Goal: Task Accomplishment & Management: Use online tool/utility

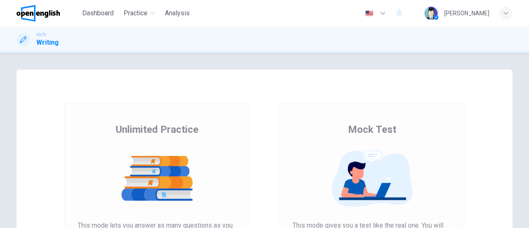
scroll to position [124, 0]
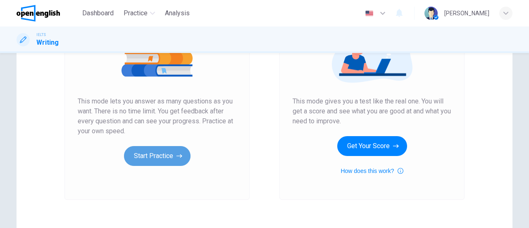
click at [148, 159] on button "Start Practice" at bounding box center [157, 156] width 67 height 20
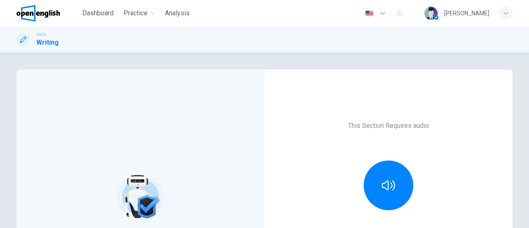
click at [412, 179] on div at bounding box center [388, 185] width 89 height 50
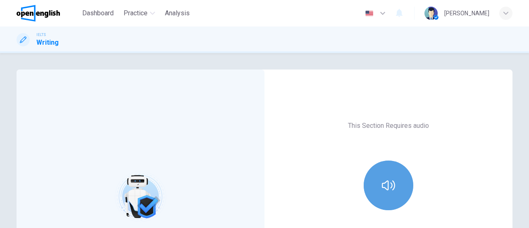
click at [393, 181] on button "button" at bounding box center [389, 185] width 50 height 50
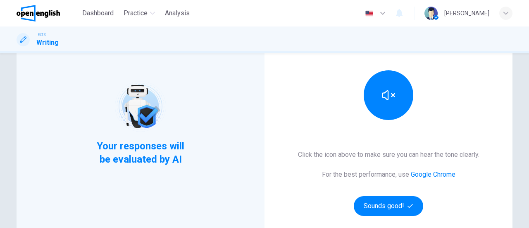
scroll to position [172, 0]
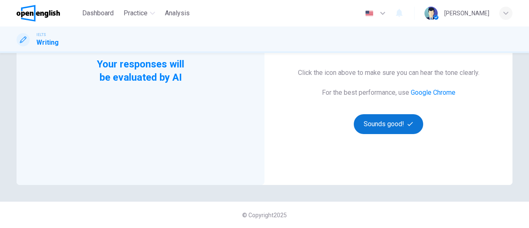
click at [385, 124] on button "Sounds good!" at bounding box center [388, 124] width 69 height 20
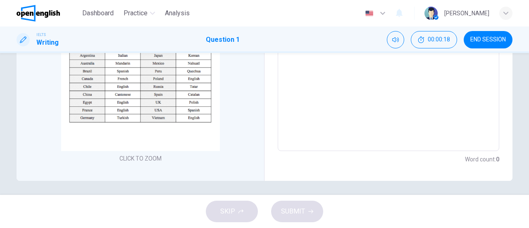
scroll to position [194, 0]
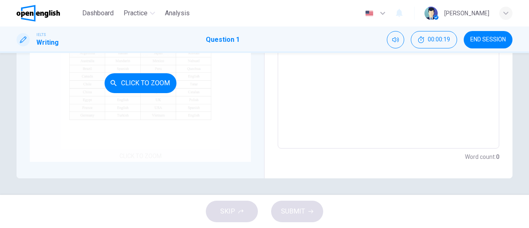
click at [140, 104] on div "Click to Zoom" at bounding box center [140, 82] width 221 height 157
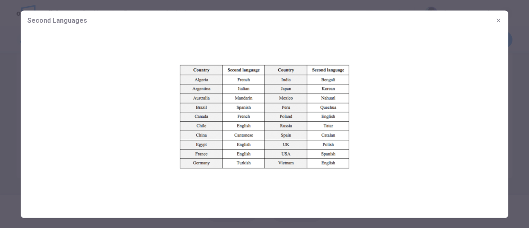
click at [500, 22] on icon "button" at bounding box center [498, 20] width 7 height 7
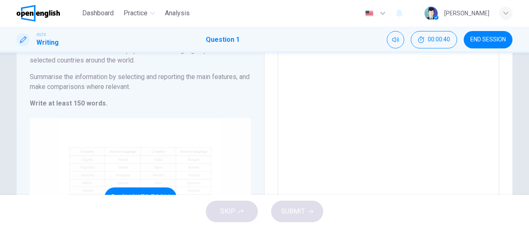
scroll to position [29, 0]
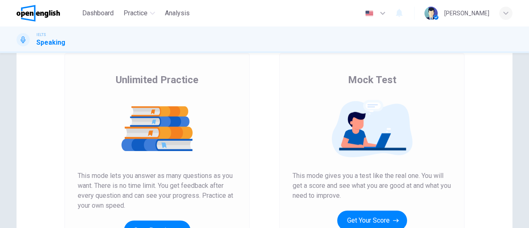
scroll to position [83, 0]
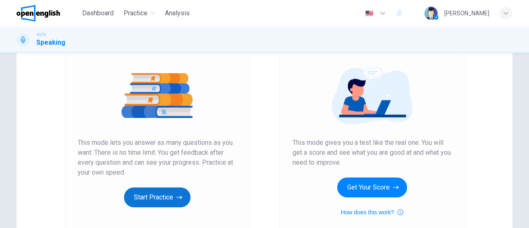
click at [168, 195] on button "Start Practice" at bounding box center [157, 197] width 67 height 20
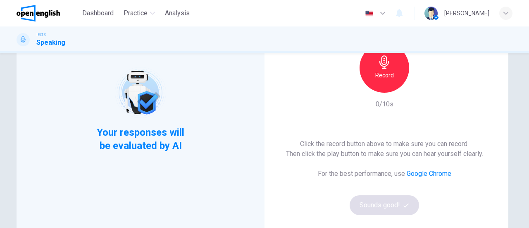
click at [386, 66] on icon "button" at bounding box center [384, 61] width 13 height 13
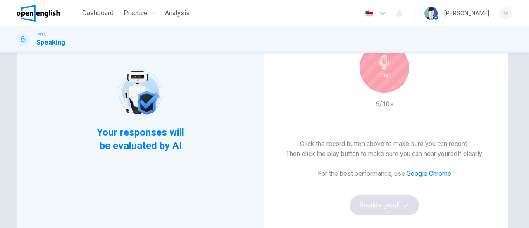
click at [388, 68] on icon "button" at bounding box center [384, 61] width 13 height 13
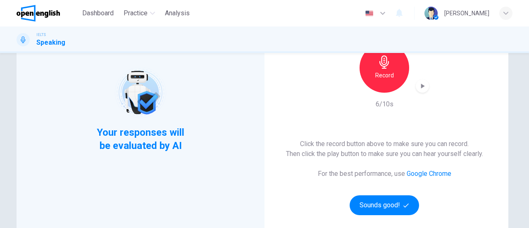
click at [388, 215] on div "This Section Requires a Microphone Record 6/10s Click the record button above t…" at bounding box center [384, 109] width 248 height 245
click at [389, 207] on button "Sounds good!" at bounding box center [383, 205] width 69 height 20
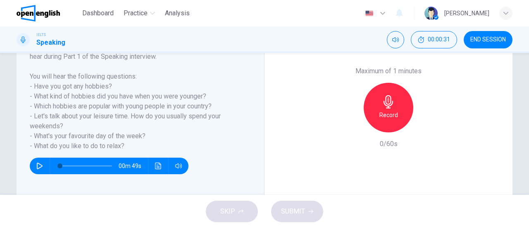
scroll to position [165, 0]
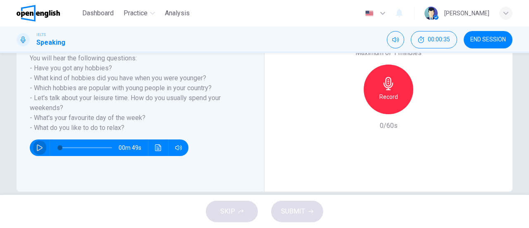
click at [37, 145] on icon "button" at bounding box center [40, 147] width 6 height 7
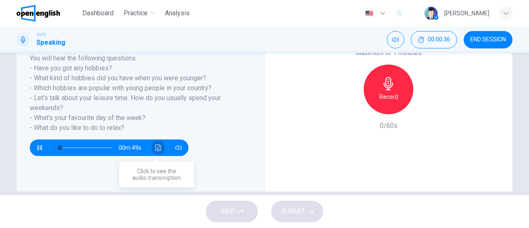
click at [153, 148] on button "Click to see the audio transcription" at bounding box center [158, 147] width 13 height 17
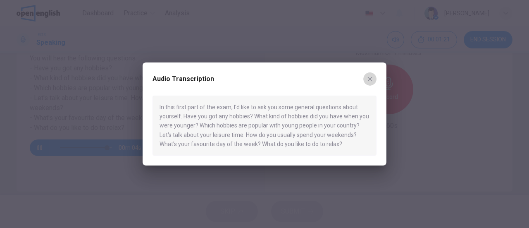
click at [371, 78] on icon "button" at bounding box center [369, 79] width 7 height 7
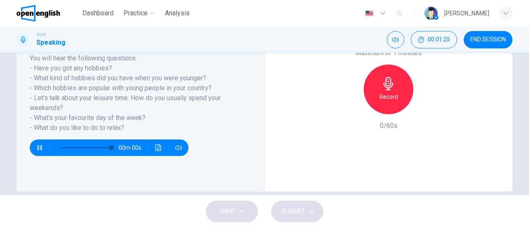
type input "*"
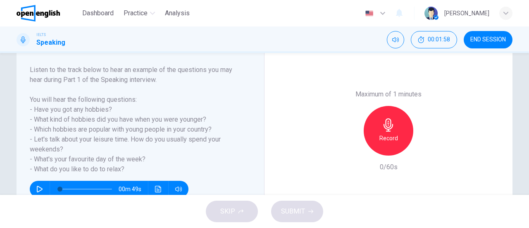
click at [374, 132] on div "Record" at bounding box center [389, 131] width 50 height 50
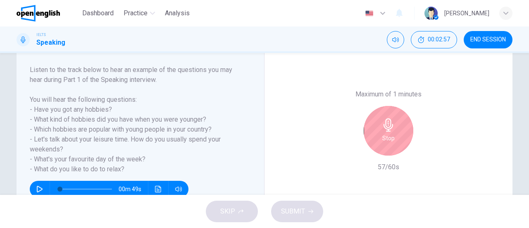
click at [397, 132] on div "Stop" at bounding box center [389, 131] width 50 height 50
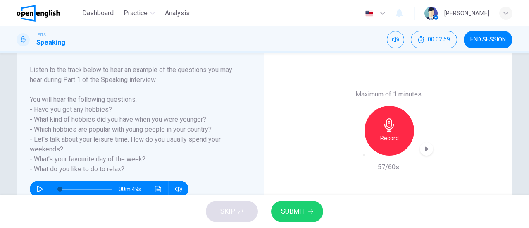
scroll to position [165, 0]
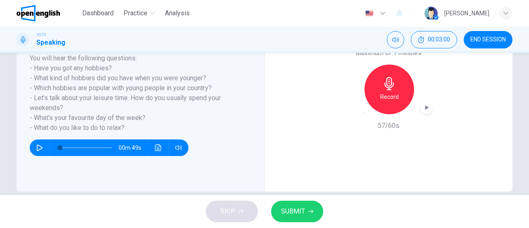
click at [365, 115] on icon "button" at bounding box center [368, 118] width 7 height 7
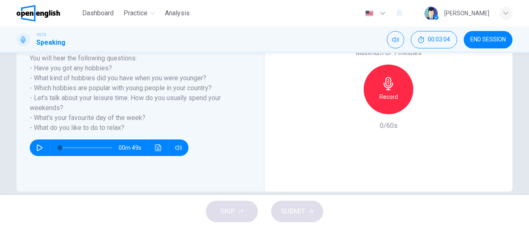
click at [392, 81] on icon "button" at bounding box center [388, 83] width 13 height 13
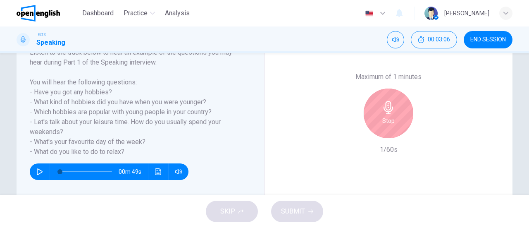
scroll to position [124, 0]
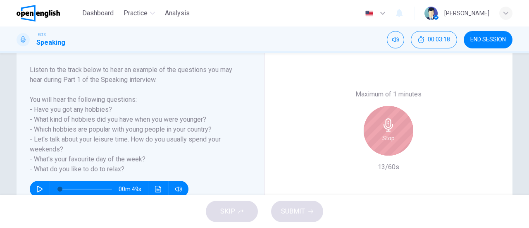
click at [383, 133] on h6 "Stop" at bounding box center [388, 138] width 12 height 10
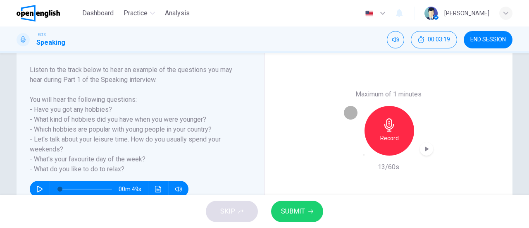
click at [365, 156] on icon "button" at bounding box center [368, 159] width 7 height 7
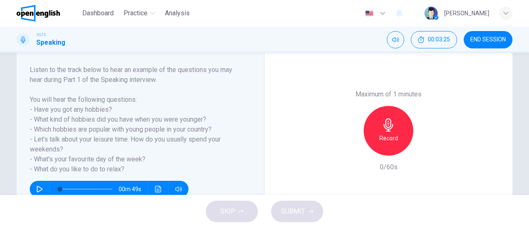
click at [412, 126] on div "Record" at bounding box center [388, 131] width 89 height 50
click at [395, 128] on div "Record" at bounding box center [389, 131] width 50 height 50
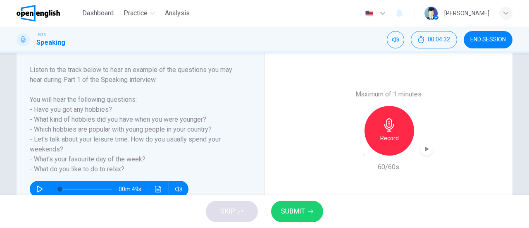
scroll to position [137, 0]
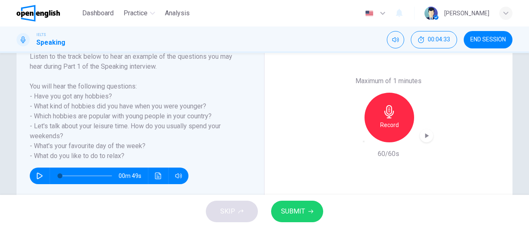
click at [364, 141] on icon "button" at bounding box center [364, 141] width 0 height 0
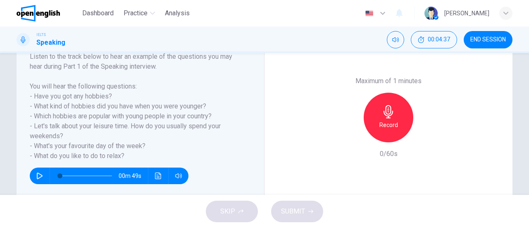
click at [395, 115] on div "Record" at bounding box center [389, 118] width 50 height 50
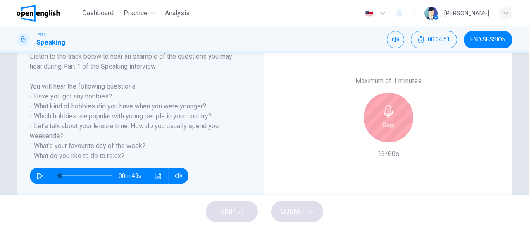
click at [395, 115] on div "Stop" at bounding box center [389, 118] width 50 height 50
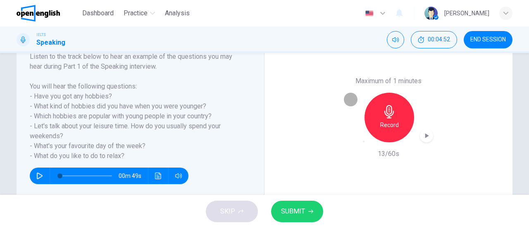
click at [364, 141] on div "button" at bounding box center [364, 141] width 0 height 0
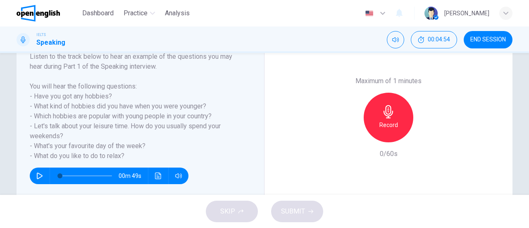
click at [394, 111] on div "Record" at bounding box center [389, 118] width 50 height 50
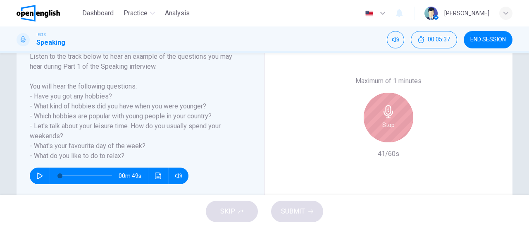
click at [390, 118] on icon "button" at bounding box center [388, 111] width 13 height 13
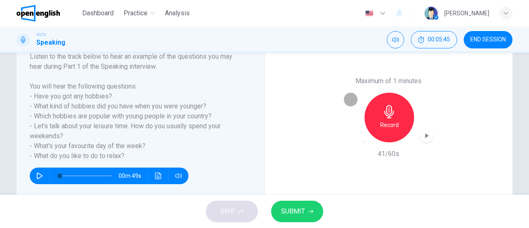
click at [364, 141] on icon "button" at bounding box center [364, 141] width 0 height 0
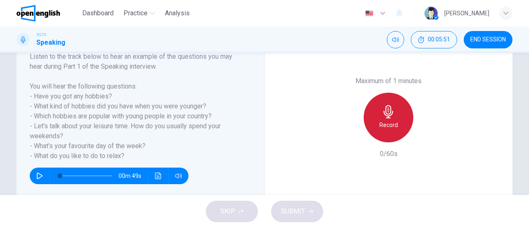
click at [373, 113] on div "Record" at bounding box center [389, 118] width 50 height 50
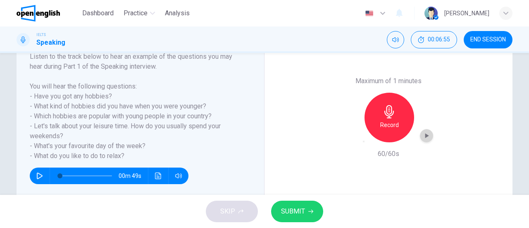
click at [425, 138] on icon "button" at bounding box center [426, 135] width 8 height 8
click at [308, 210] on icon "button" at bounding box center [310, 211] width 5 height 5
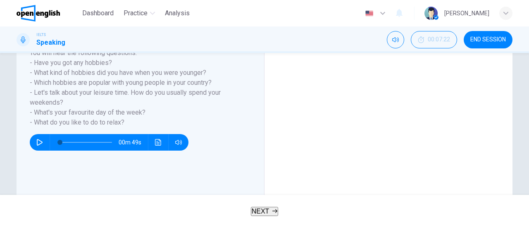
scroll to position [0, 7]
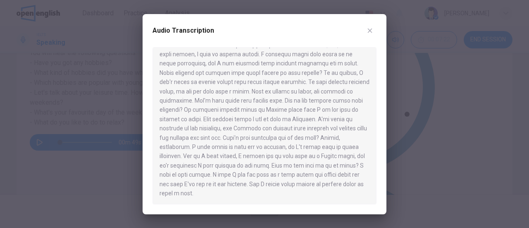
scroll to position [41, 0]
type input "*"
click at [372, 28] on icon "button" at bounding box center [369, 30] width 7 height 7
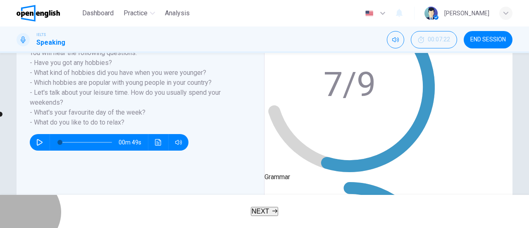
click at [261, 216] on button "NEXT" at bounding box center [265, 211] width 28 height 9
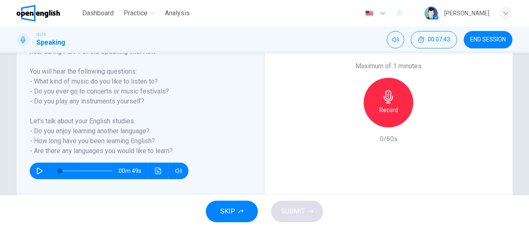
scroll to position [178, 0]
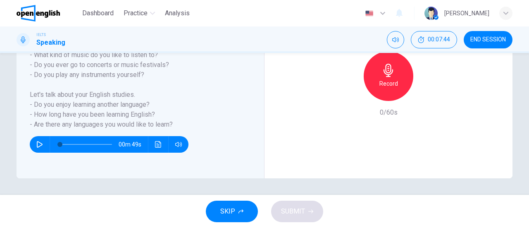
click at [36, 143] on icon "button" at bounding box center [39, 144] width 7 height 7
click at [152, 143] on button "Click to see the audio transcription" at bounding box center [158, 144] width 13 height 17
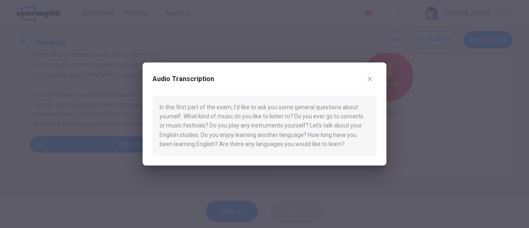
click at [373, 77] on button "button" at bounding box center [369, 78] width 13 height 13
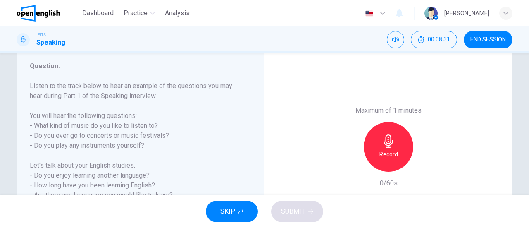
scroll to position [96, 0]
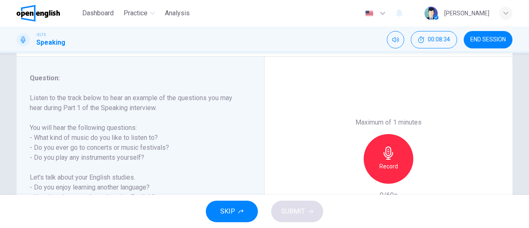
type input "*"
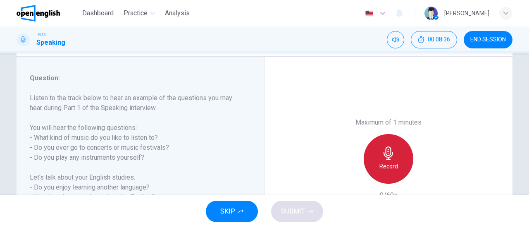
click at [395, 159] on div "Record" at bounding box center [389, 159] width 50 height 50
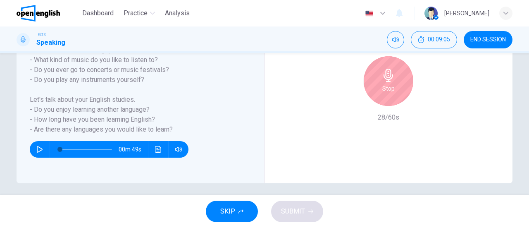
scroll to position [178, 0]
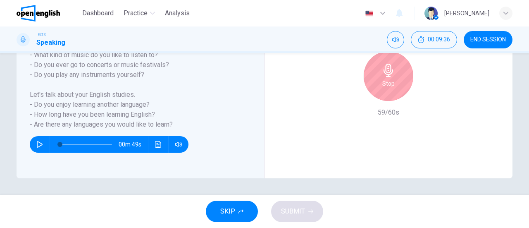
click at [388, 80] on h6 "Stop" at bounding box center [388, 83] width 12 height 10
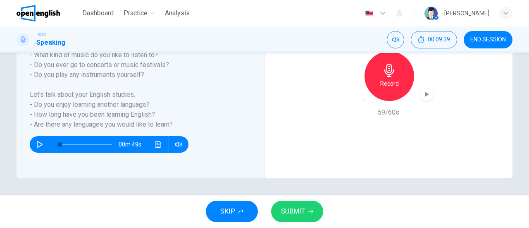
click at [425, 94] on icon "button" at bounding box center [427, 94] width 4 height 5
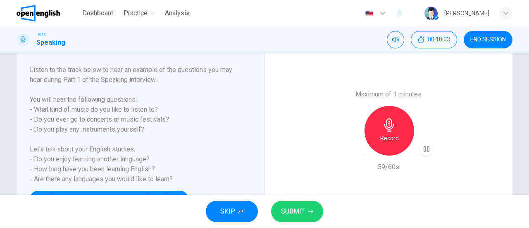
scroll to position [137, 0]
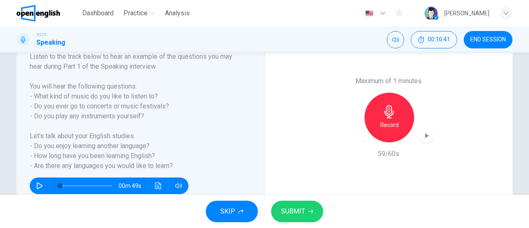
click at [298, 214] on span "SUBMIT" at bounding box center [293, 211] width 24 height 12
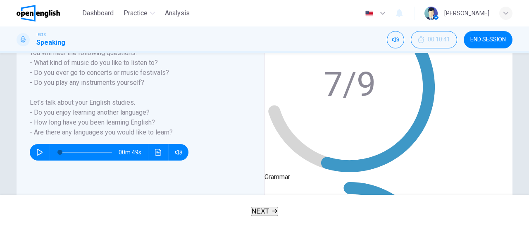
scroll to position [178, 0]
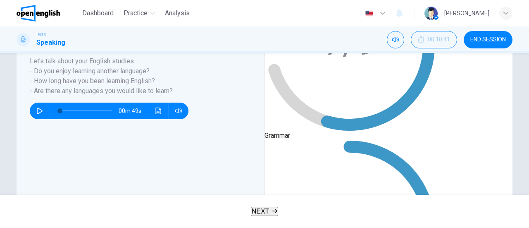
click at [268, 209] on span "NEXT" at bounding box center [261, 210] width 18 height 7
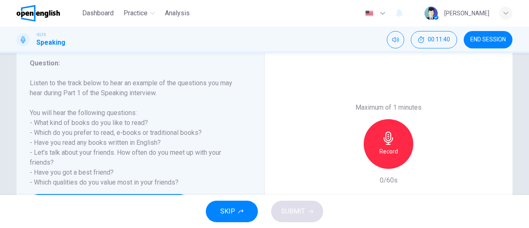
scroll to position [124, 0]
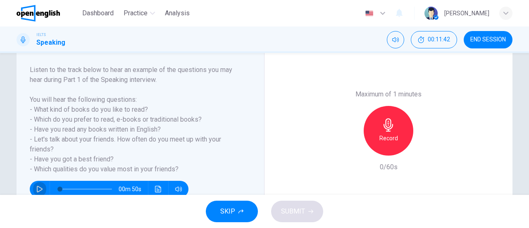
click at [41, 188] on button "button" at bounding box center [39, 189] width 13 height 17
click at [154, 185] on button "Click to see the audio transcription" at bounding box center [158, 189] width 13 height 17
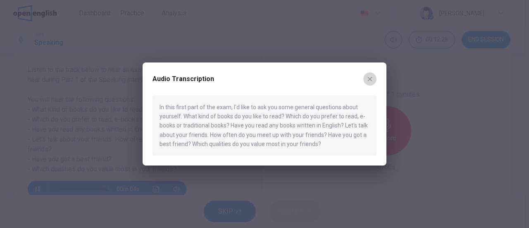
click at [369, 74] on button "button" at bounding box center [369, 78] width 13 height 13
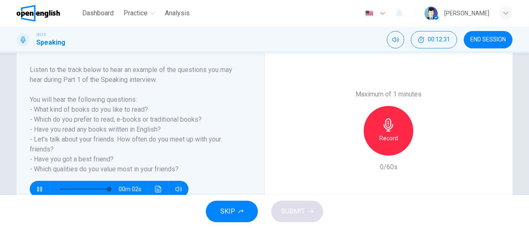
click at [395, 128] on div "Record" at bounding box center [389, 131] width 50 height 50
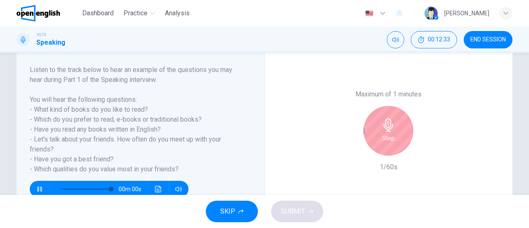
type input "*"
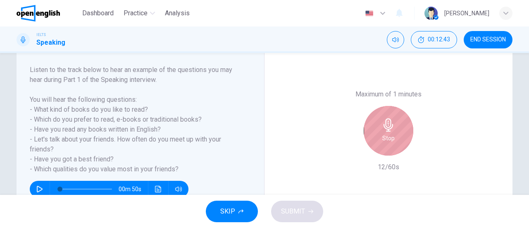
click at [388, 121] on icon "button" at bounding box center [388, 124] width 13 height 13
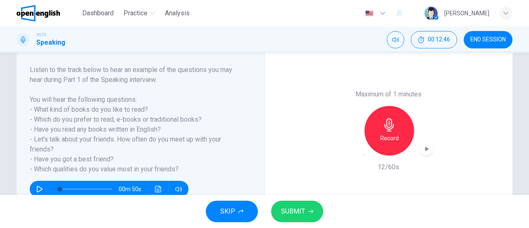
click at [364, 155] on icon "button" at bounding box center [364, 155] width 0 height 0
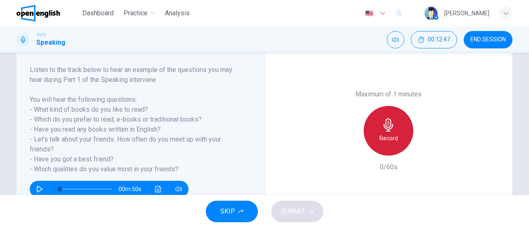
click at [384, 133] on h6 "Record" at bounding box center [388, 138] width 19 height 10
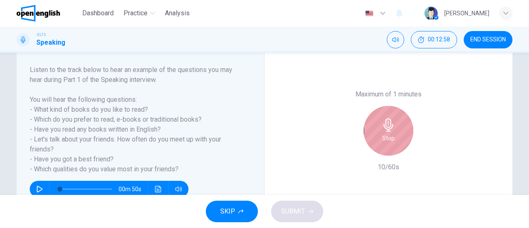
click at [384, 133] on h6 "Stop" at bounding box center [388, 138] width 12 height 10
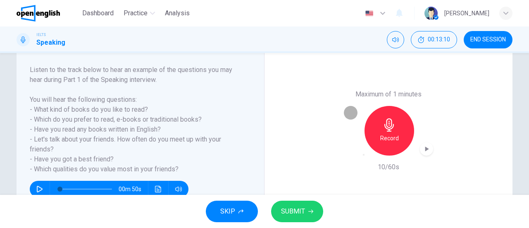
click at [364, 155] on icon "button" at bounding box center [364, 155] width 0 height 0
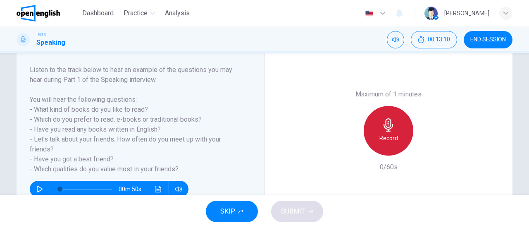
click at [394, 129] on div "Record" at bounding box center [389, 131] width 50 height 50
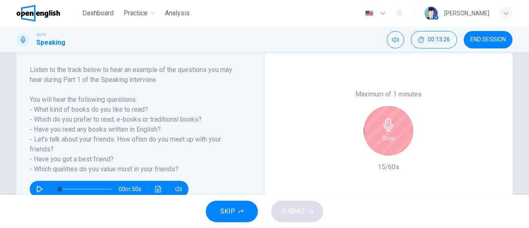
click at [394, 129] on div "Stop" at bounding box center [389, 131] width 50 height 50
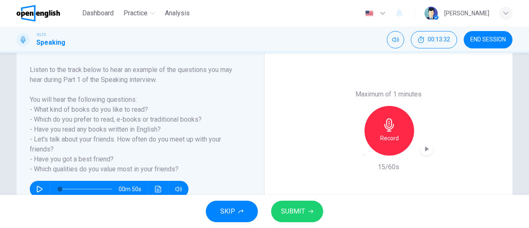
click at [364, 155] on icon "button" at bounding box center [364, 155] width 0 height 0
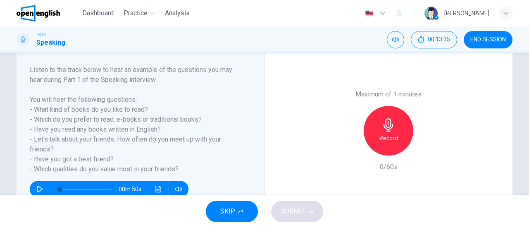
click at [376, 126] on div "Record" at bounding box center [389, 131] width 50 height 50
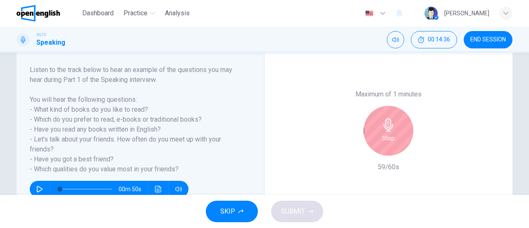
click at [376, 126] on div "Stop" at bounding box center [389, 131] width 50 height 50
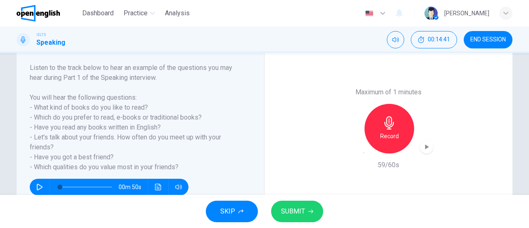
scroll to position [137, 0]
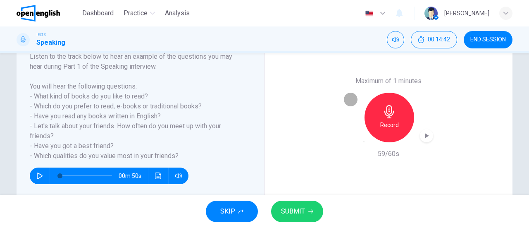
click at [364, 141] on icon "button" at bounding box center [364, 141] width 0 height 0
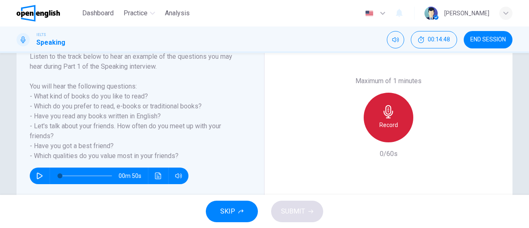
click at [383, 105] on icon "button" at bounding box center [388, 111] width 13 height 13
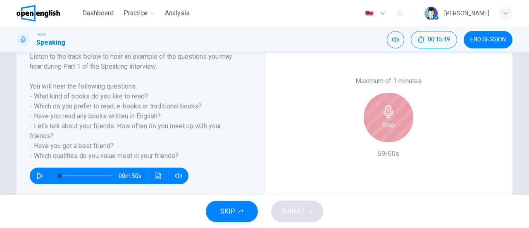
click at [386, 121] on h6 "Stop" at bounding box center [388, 125] width 12 height 10
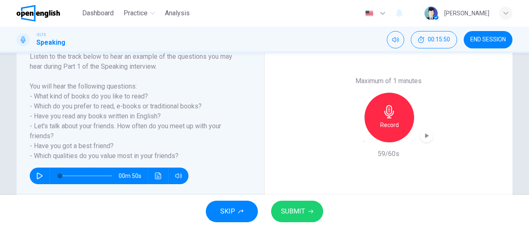
click at [425, 136] on icon "button" at bounding box center [427, 135] width 4 height 5
click at [297, 211] on span "SUBMIT" at bounding box center [293, 211] width 24 height 12
